Goal: Transaction & Acquisition: Purchase product/service

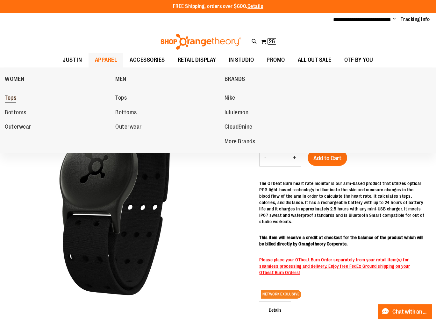
click span "Tops"
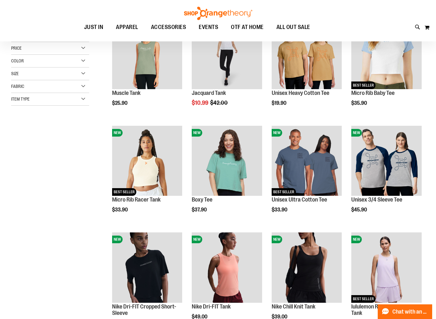
scroll to position [68, 0]
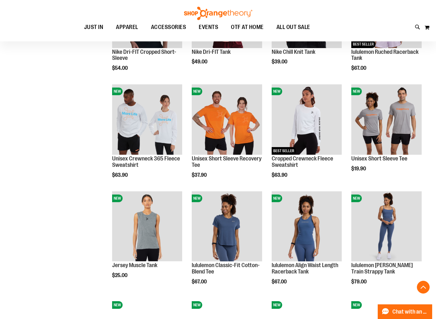
scroll to position [375, 0]
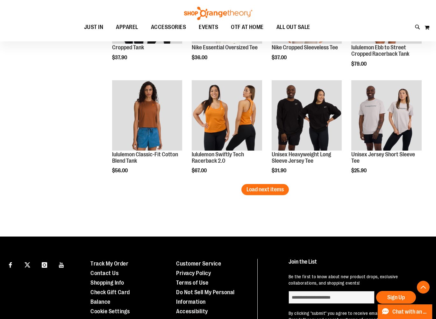
scroll to position [903, 0]
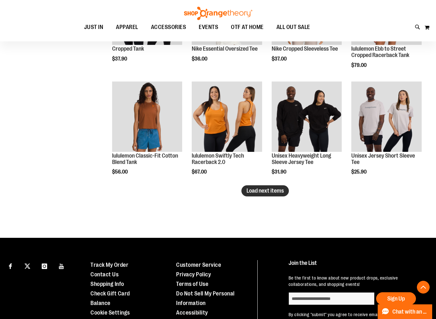
type input "**********"
click at [259, 193] on span "Load next items" at bounding box center [265, 191] width 37 height 6
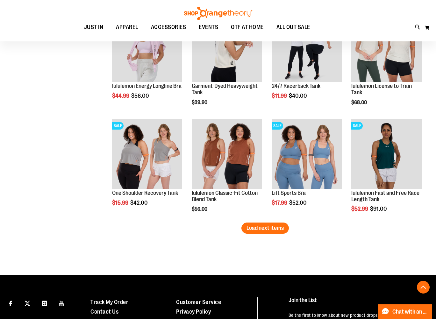
scroll to position [1193, 0]
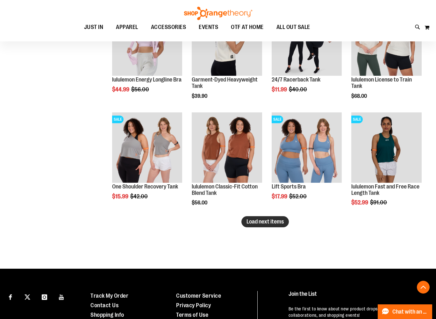
click at [267, 225] on span "Load next items" at bounding box center [265, 222] width 37 height 6
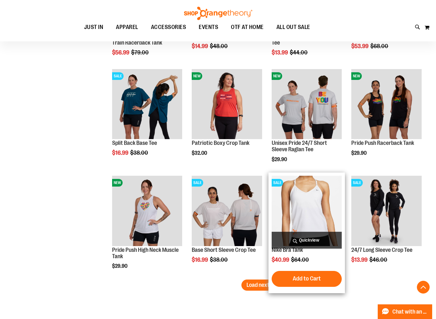
scroll to position [1448, 0]
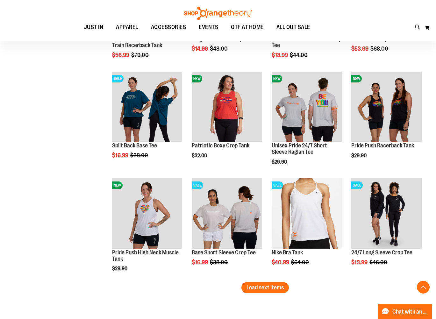
click at [275, 287] on span "Load next items" at bounding box center [265, 288] width 37 height 6
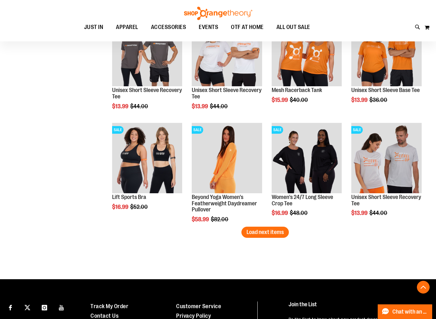
scroll to position [1828, 0]
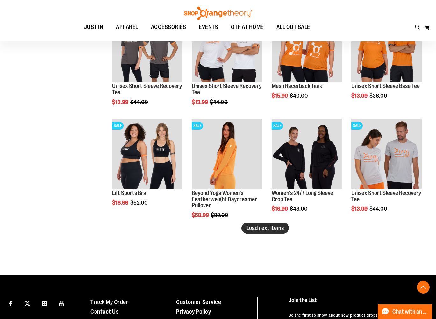
click at [278, 232] on button "Load next items" at bounding box center [265, 228] width 47 height 11
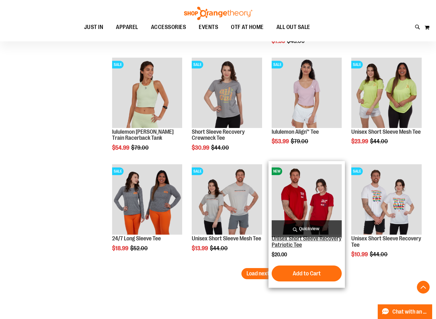
scroll to position [2099, 0]
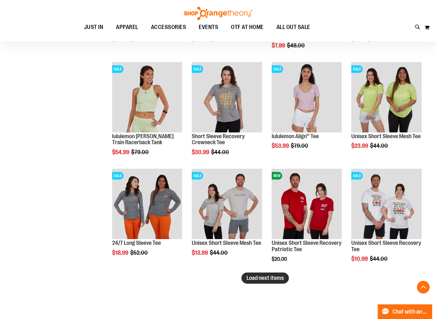
click at [263, 278] on span "Load next items" at bounding box center [265, 278] width 37 height 6
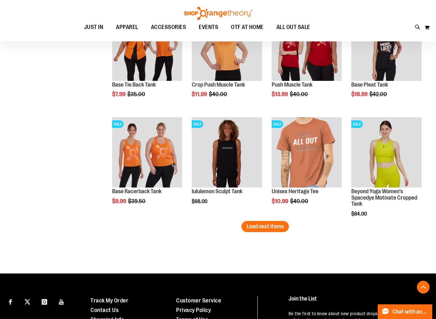
scroll to position [2472, 0]
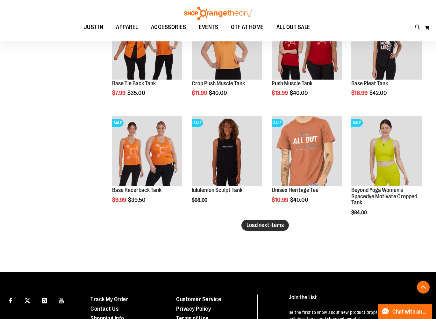
click at [263, 227] on span "Load next items" at bounding box center [265, 225] width 37 height 6
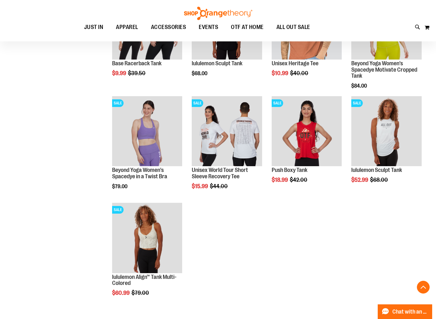
scroll to position [2602, 0]
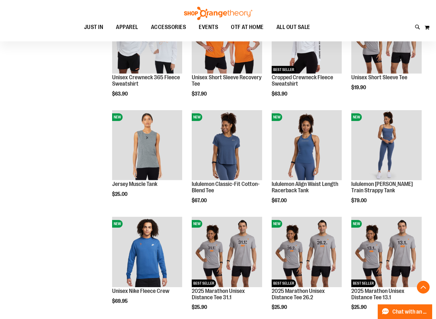
scroll to position [132, 0]
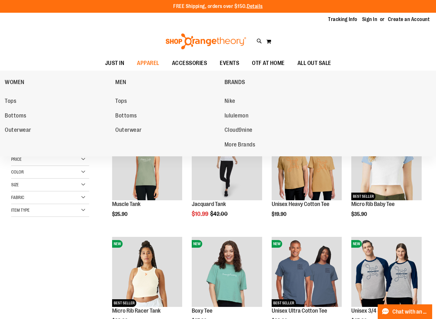
click at [20, 130] on span "Outerwear" at bounding box center [18, 131] width 26 height 8
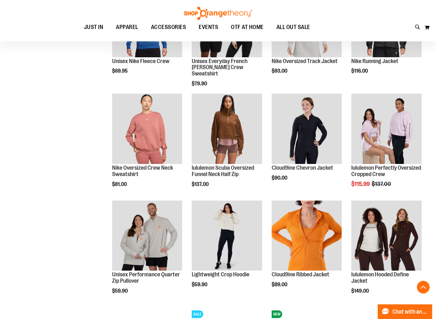
scroll to position [361, 0]
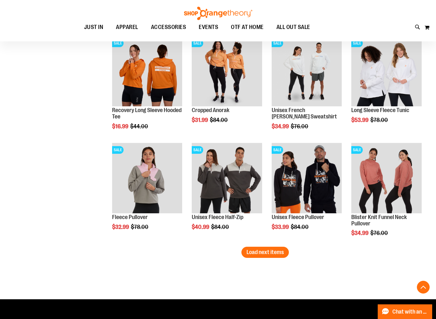
scroll to position [844, 0]
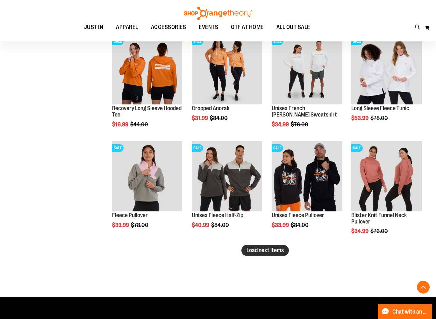
type input "**********"
click at [270, 251] on span "Load next items" at bounding box center [265, 250] width 37 height 6
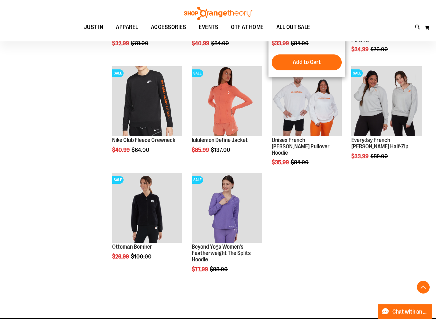
scroll to position [1038, 0]
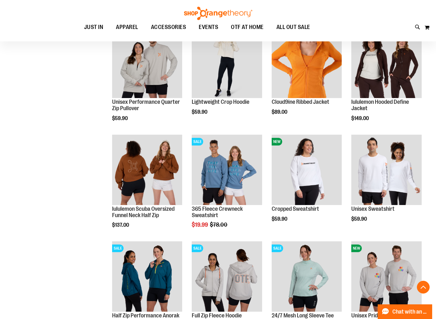
scroll to position [527, 0]
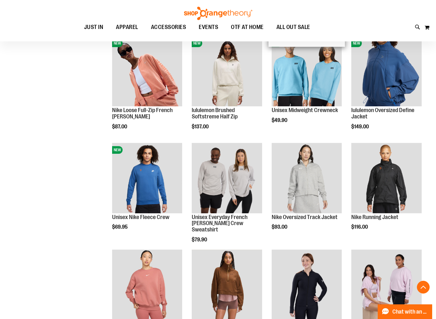
scroll to position [199, 0]
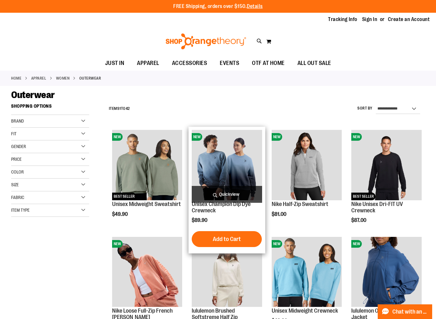
click at [230, 159] on img "product" at bounding box center [227, 165] width 70 height 70
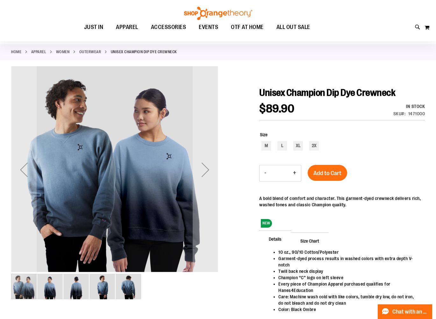
scroll to position [46, 0]
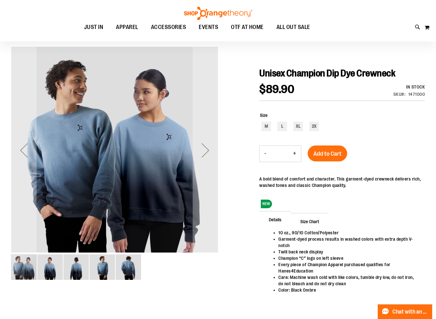
type input "**********"
click at [99, 267] on img "image 4 of 5" at bounding box center [102, 267] width 25 height 25
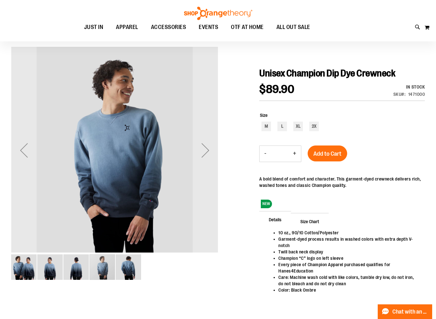
click at [78, 266] on img "image 3 of 5" at bounding box center [75, 267] width 25 height 25
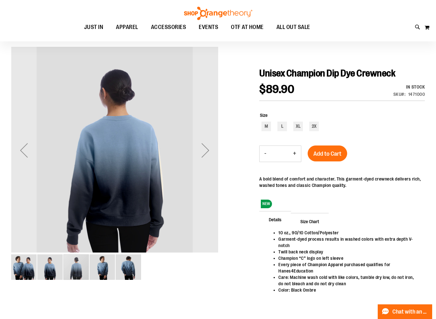
drag, startPoint x: 58, startPoint y: 267, endPoint x: 30, endPoint y: 269, distance: 28.8
click at [58, 267] on img "image 2 of 5" at bounding box center [49, 267] width 25 height 25
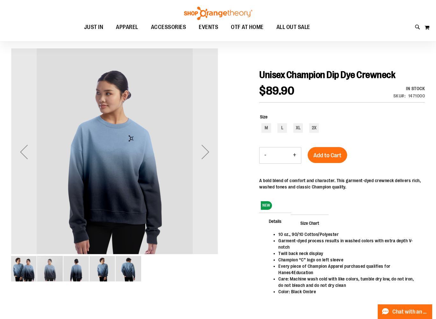
click at [25, 268] on img "image 1 of 5" at bounding box center [23, 268] width 25 height 25
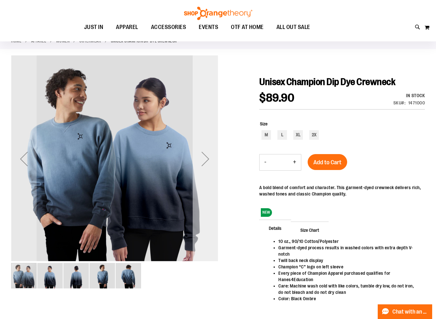
scroll to position [36, 0]
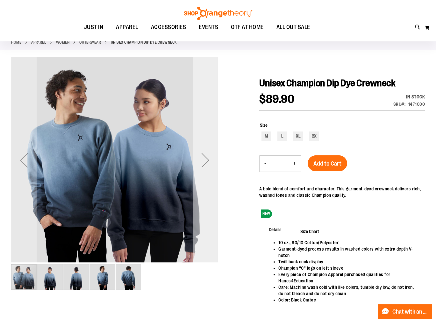
click at [207, 157] on div "Next" at bounding box center [205, 160] width 25 height 25
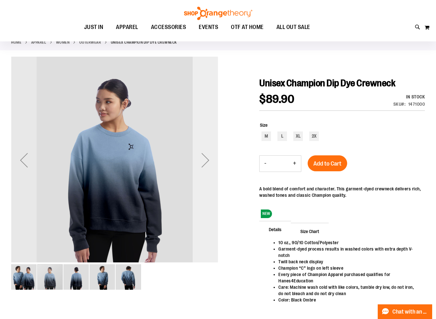
click at [207, 157] on div "Next" at bounding box center [205, 160] width 25 height 25
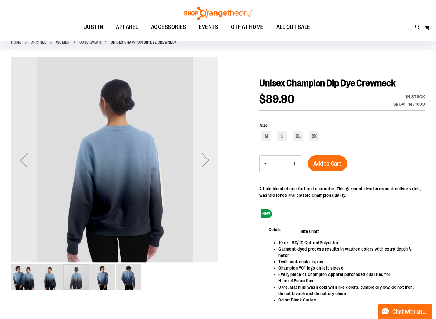
click at [207, 157] on div "Next" at bounding box center [205, 160] width 25 height 25
